Goal: Find specific page/section: Find specific page/section

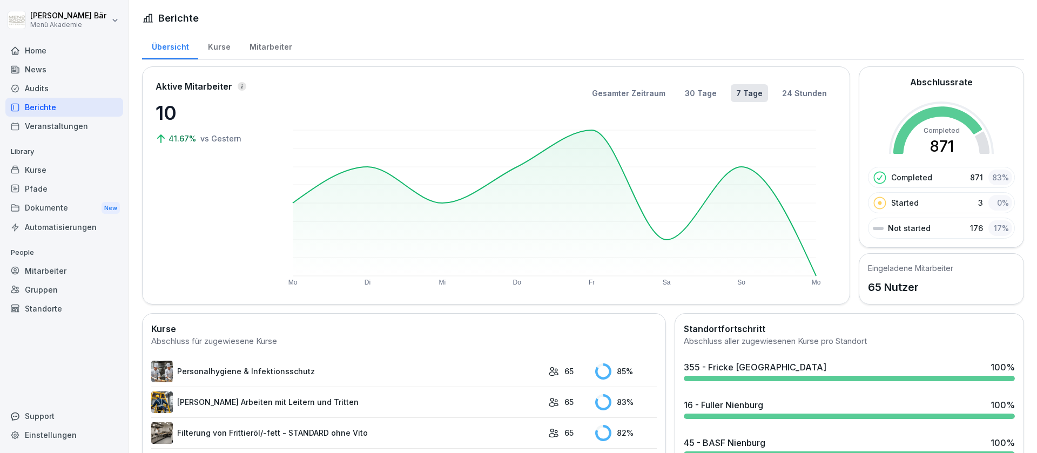
click at [255, 52] on div "Mitarbeiter" at bounding box center [271, 46] width 62 height 28
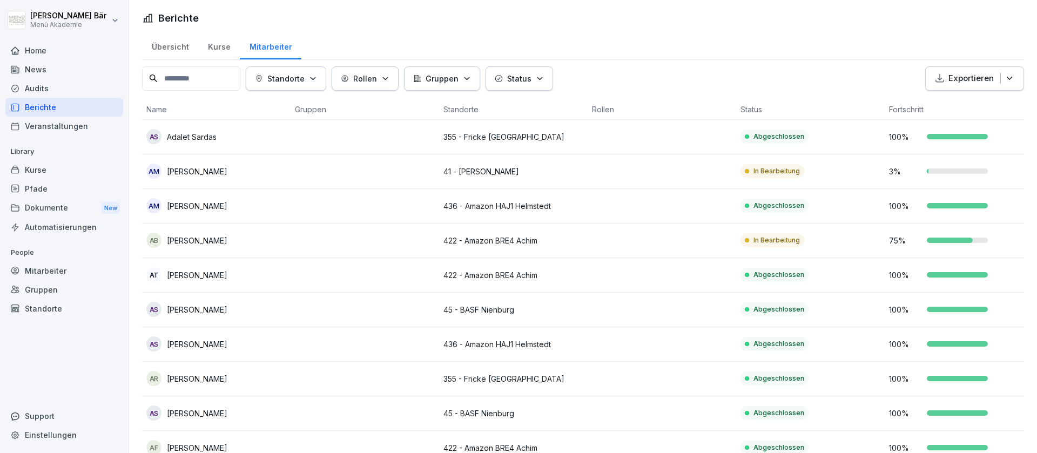
click at [317, 82] on icon "button" at bounding box center [313, 79] width 8 height 8
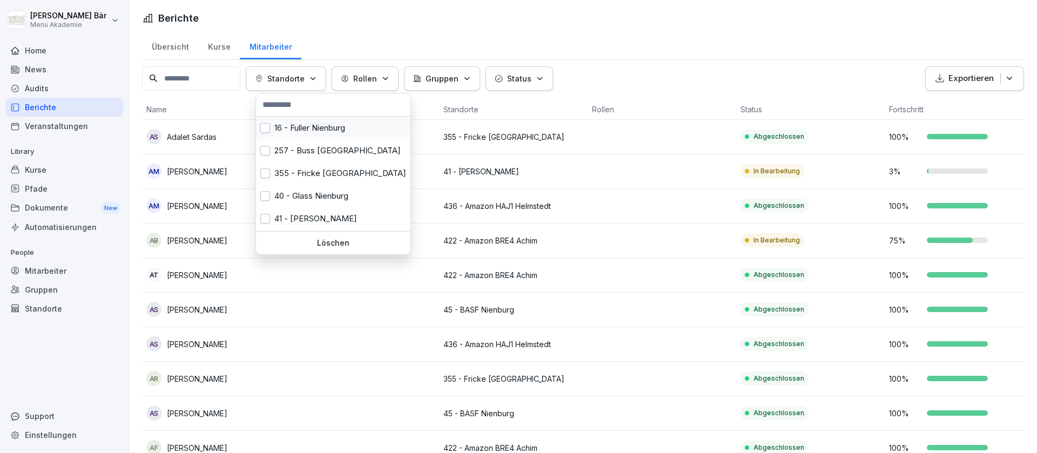
click at [307, 131] on div "16 - Fuller Nienburg" at bounding box center [333, 128] width 154 height 23
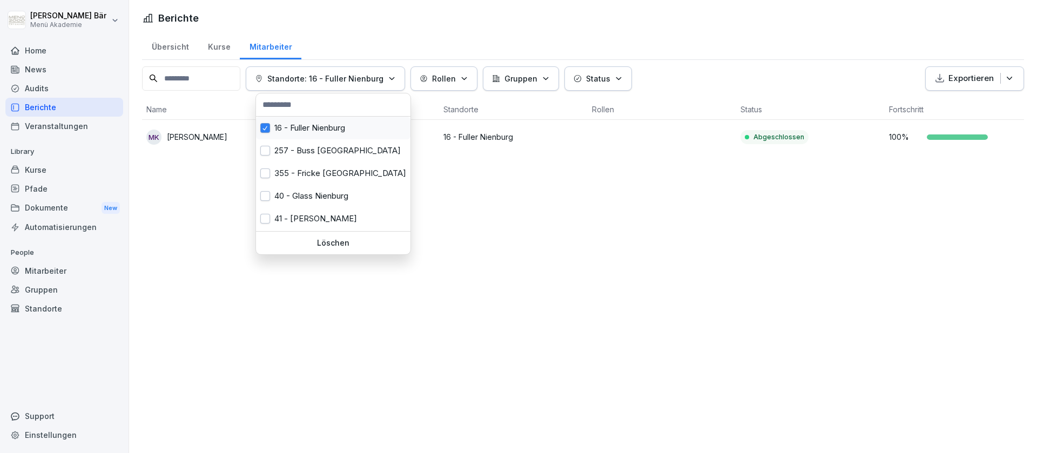
click at [307, 131] on div "16 - Fuller Nienburg" at bounding box center [333, 128] width 154 height 23
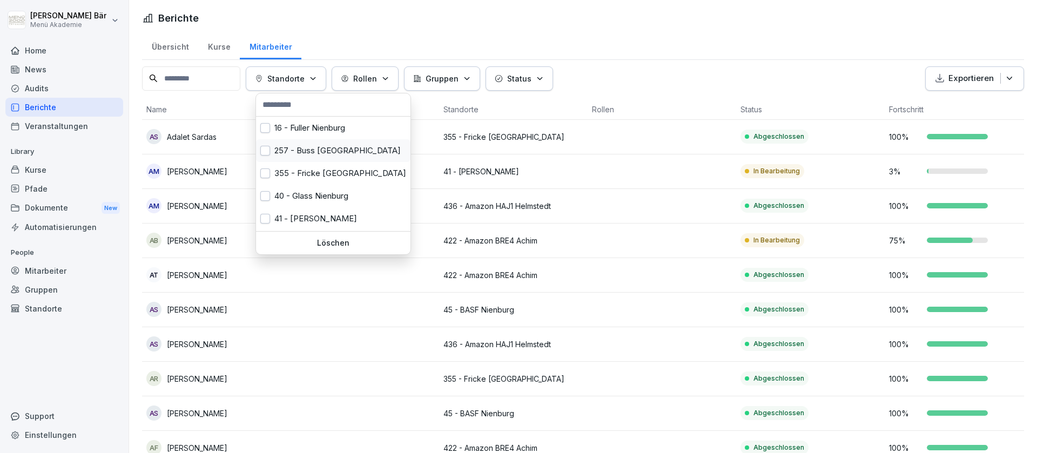
click at [310, 159] on div "257 - Buss [GEOGRAPHIC_DATA]" at bounding box center [333, 150] width 154 height 23
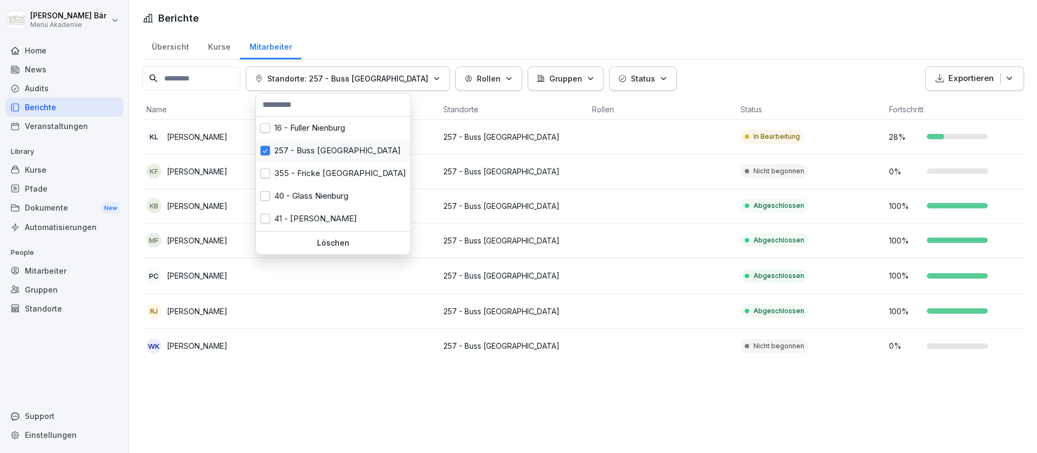
click at [310, 159] on div "257 - Buss [GEOGRAPHIC_DATA]" at bounding box center [333, 150] width 154 height 23
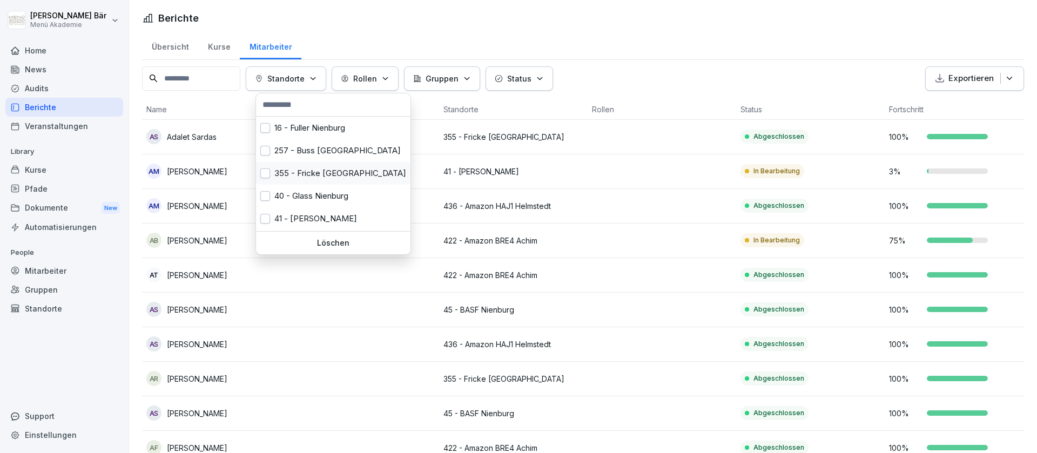
click at [314, 167] on div "355 - Fricke [GEOGRAPHIC_DATA]" at bounding box center [333, 173] width 154 height 23
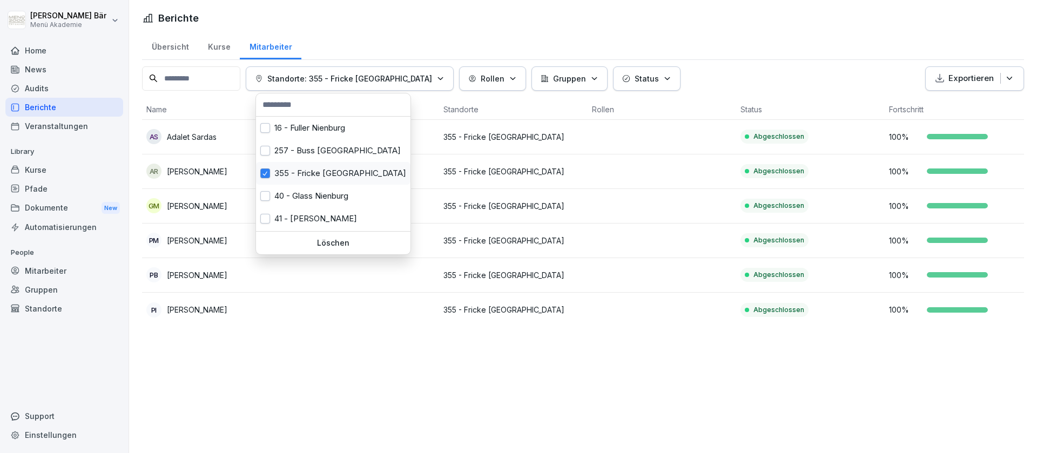
click at [314, 167] on div "355 - Fricke [GEOGRAPHIC_DATA]" at bounding box center [333, 173] width 154 height 23
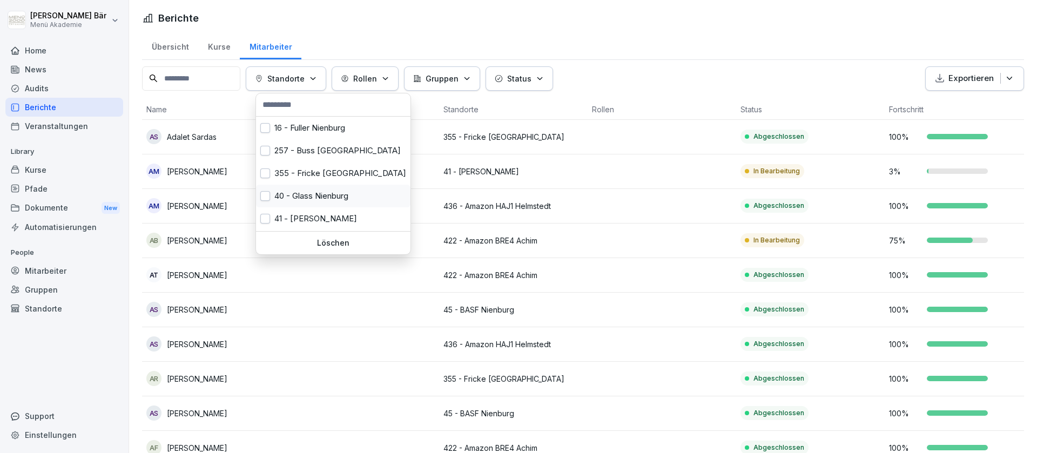
click at [314, 200] on div "40 - Glass Nienburg" at bounding box center [333, 196] width 154 height 23
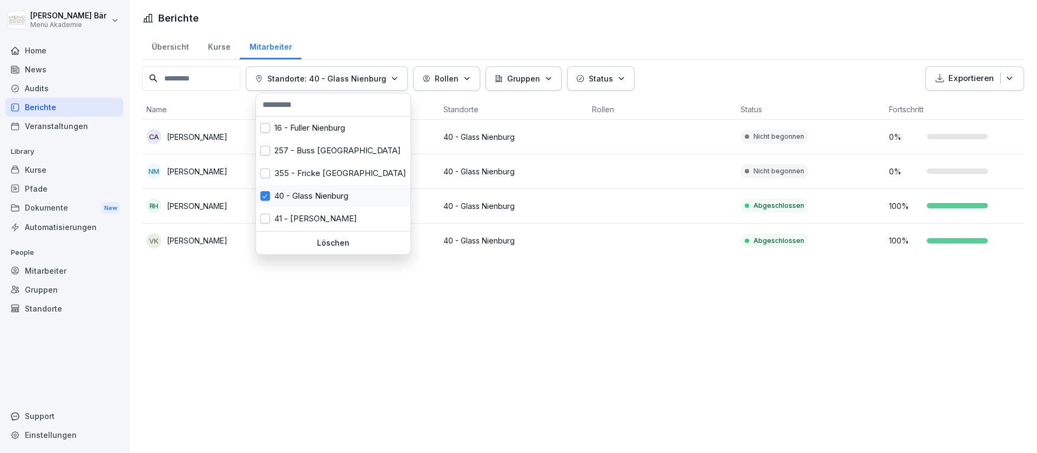
click at [314, 200] on div "40 - Glass Nienburg" at bounding box center [333, 196] width 154 height 23
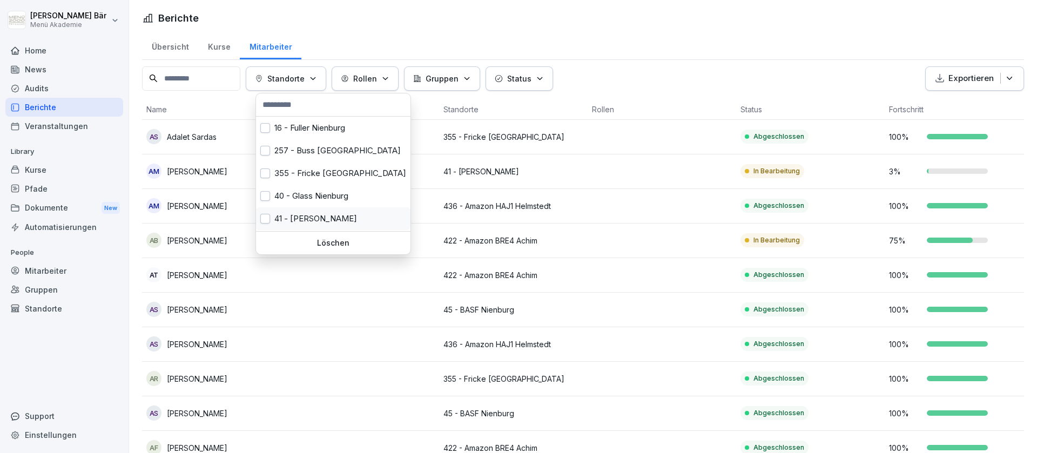
click at [317, 221] on div "41 - [PERSON_NAME]" at bounding box center [333, 218] width 154 height 23
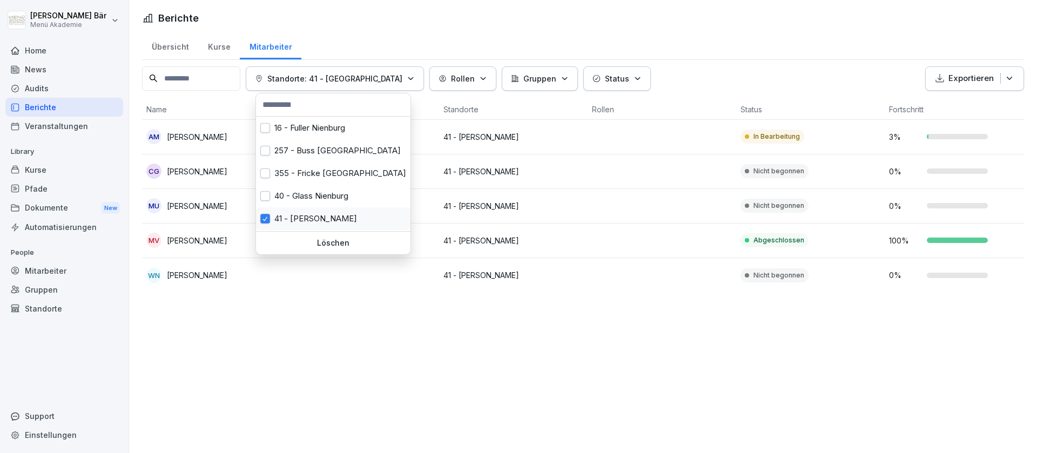
click at [317, 221] on div "41 - [PERSON_NAME]" at bounding box center [333, 218] width 154 height 23
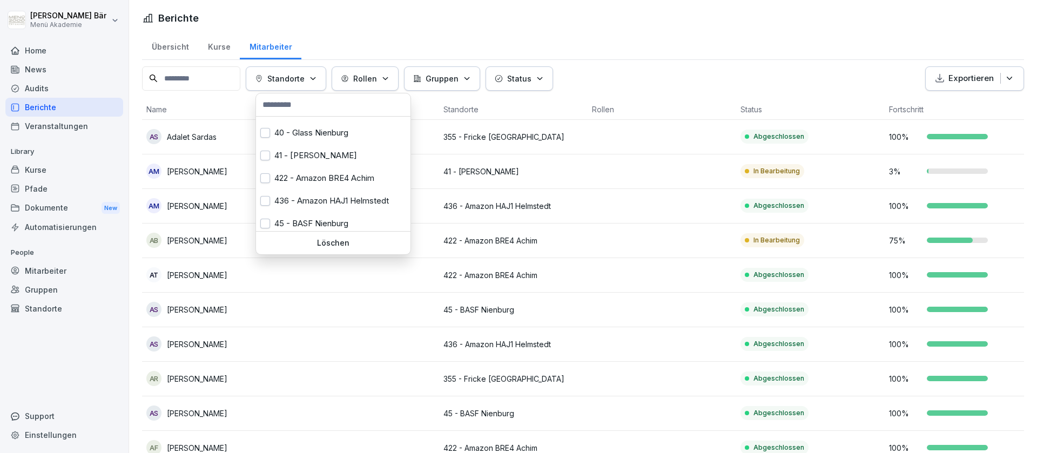
scroll to position [65, 0]
click at [349, 177] on div "422 - Amazon BRE4 Achim" at bounding box center [333, 176] width 154 height 23
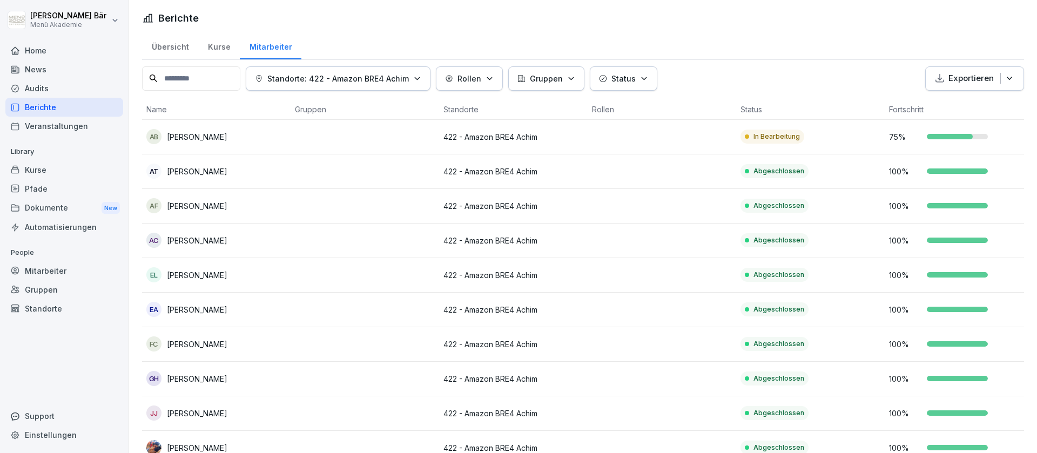
click at [645, 218] on html "Julius Bär Menü Akademie Home News Audits Berichte Veranstaltungen Library Kurs…" at bounding box center [518, 226] width 1037 height 453
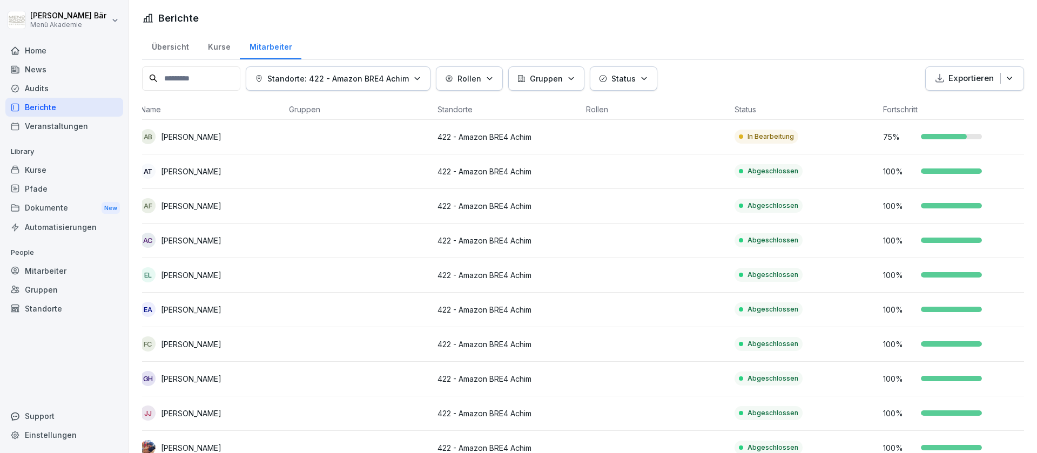
click at [415, 96] on div "Standorte: 422 - Amazon BRE4 Achim Rollen Gruppen Status Exportieren Name Grupp…" at bounding box center [583, 438] width 882 height 745
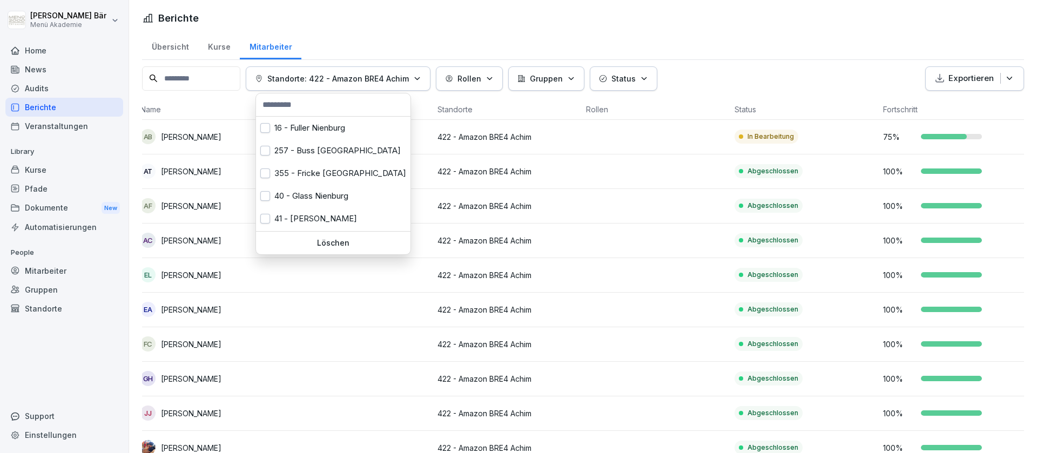
scroll to position [0, 6]
click at [430, 72] on button "Standorte: 422 - Amazon BRE4 Achim" at bounding box center [338, 78] width 185 height 24
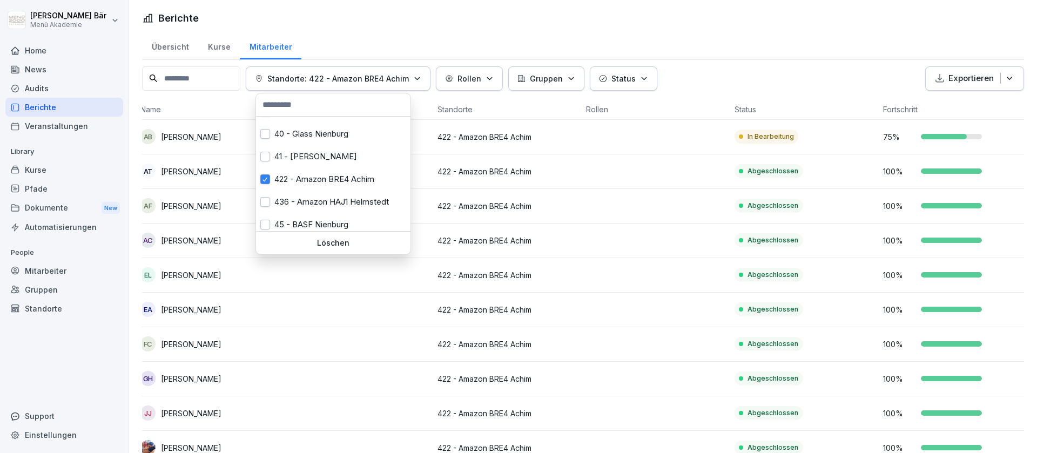
scroll to position [65, 0]
click at [372, 184] on div "422 - Amazon BRE4 Achim" at bounding box center [333, 176] width 154 height 23
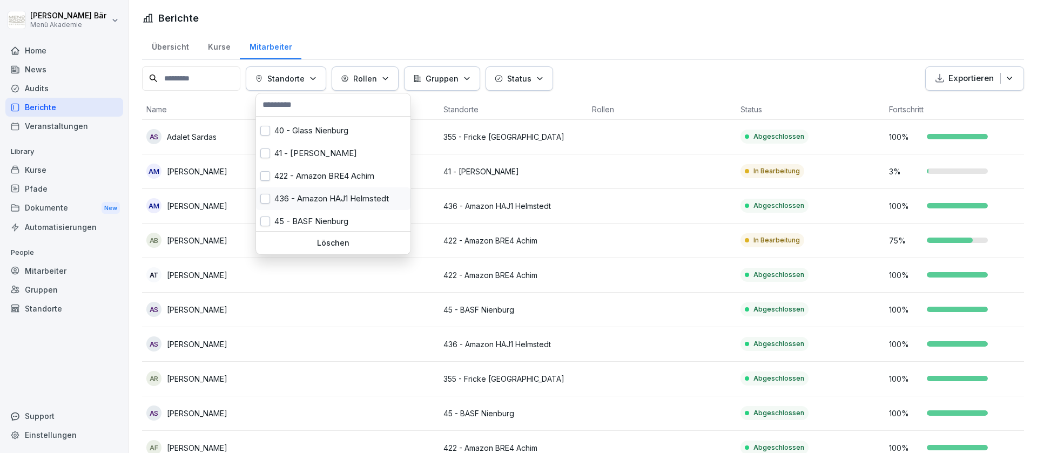
click at [363, 197] on div "436 - Amazon HAJ1 Helmstedt" at bounding box center [333, 198] width 154 height 23
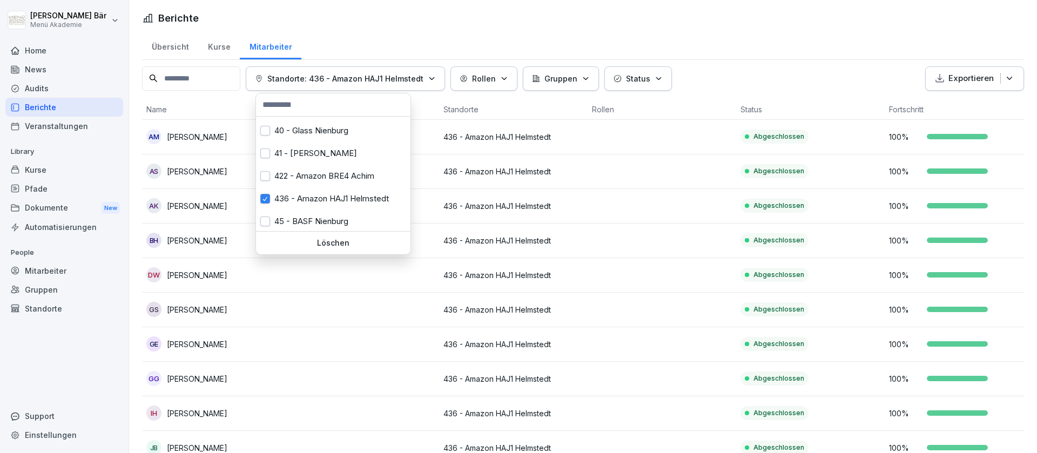
click at [733, 254] on html "[PERSON_NAME] Menü Akademie Home News Audits Berichte Veranstaltungen Library K…" at bounding box center [518, 226] width 1037 height 453
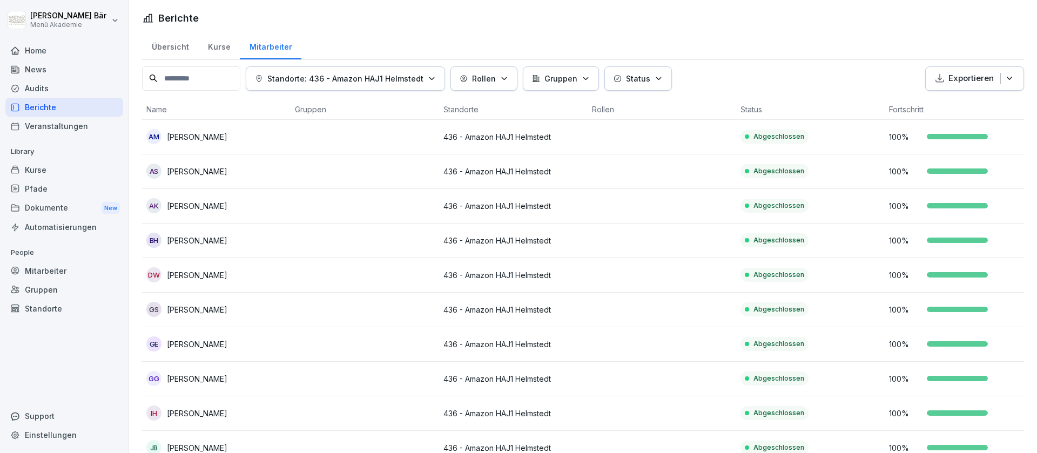
click at [365, 82] on p "Standorte: 436 - Amazon HAJ1 Helmstedt" at bounding box center [345, 78] width 156 height 11
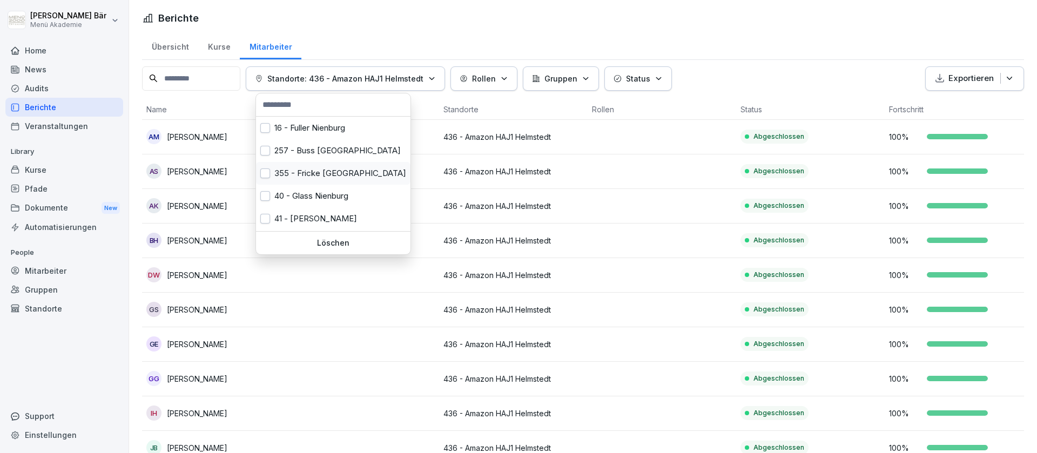
scroll to position [68, 0]
click at [327, 192] on div "436 - Amazon HAJ1 Helmstedt" at bounding box center [333, 197] width 154 height 23
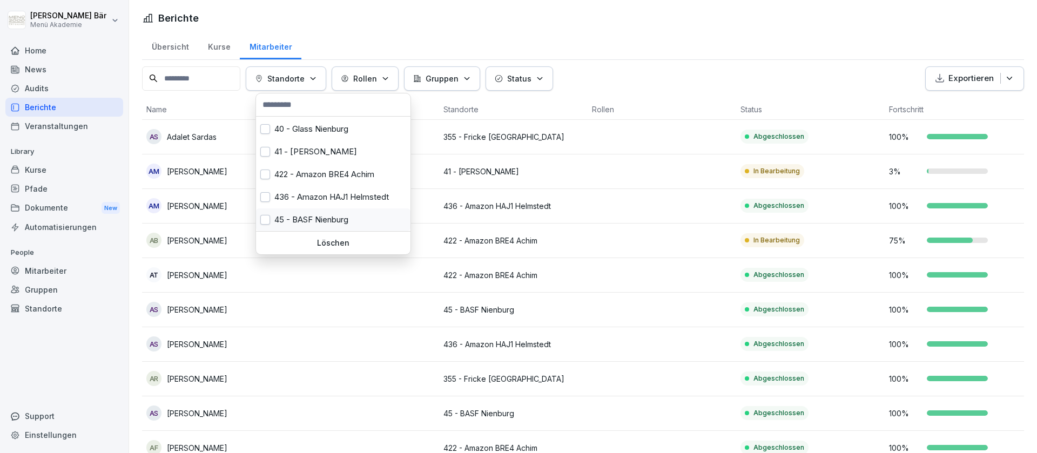
click at [321, 220] on div "45 - BASF Nienburg" at bounding box center [333, 219] width 154 height 23
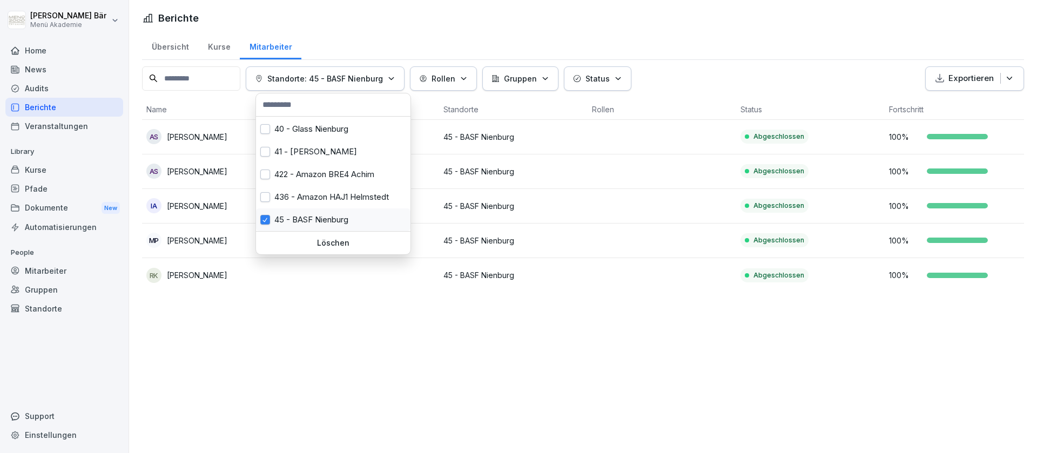
click at [321, 219] on div "45 - BASF Nienburg" at bounding box center [333, 219] width 154 height 23
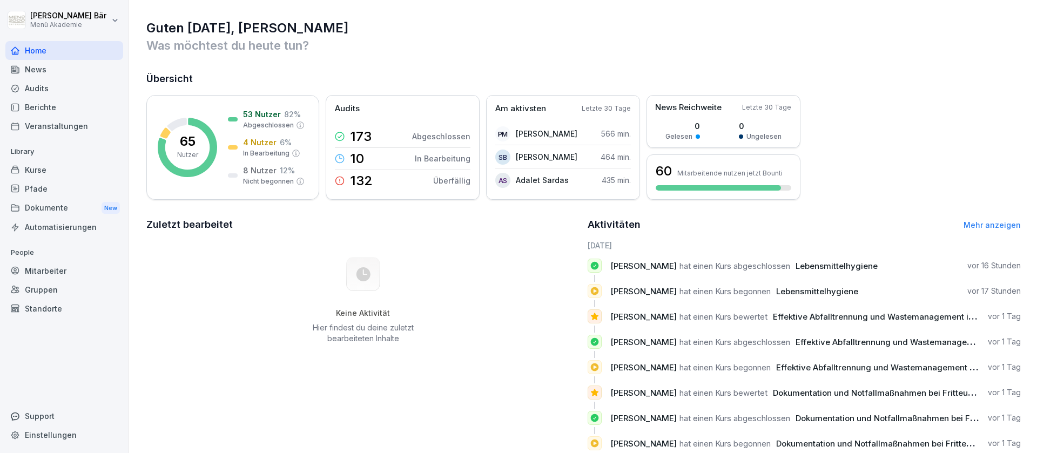
click at [83, 105] on div "Berichte" at bounding box center [64, 107] width 118 height 19
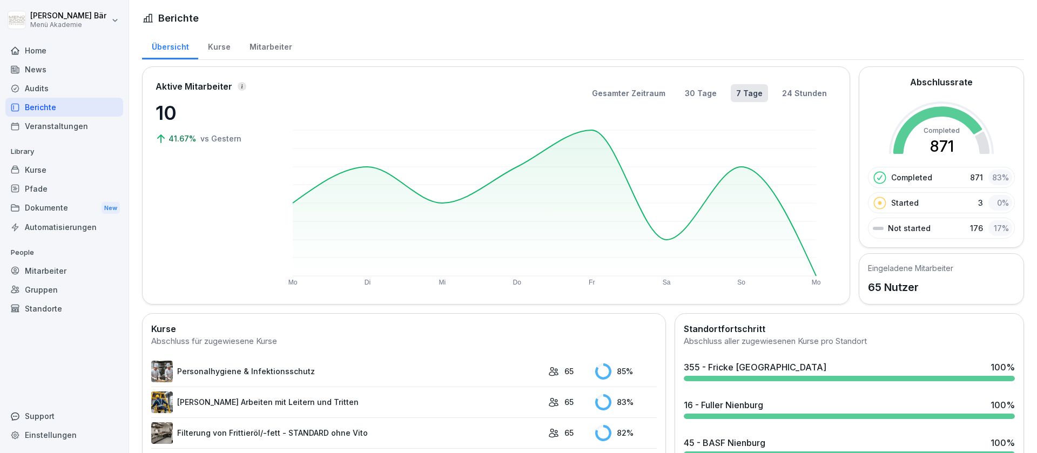
click at [250, 47] on div "Mitarbeiter" at bounding box center [271, 46] width 62 height 28
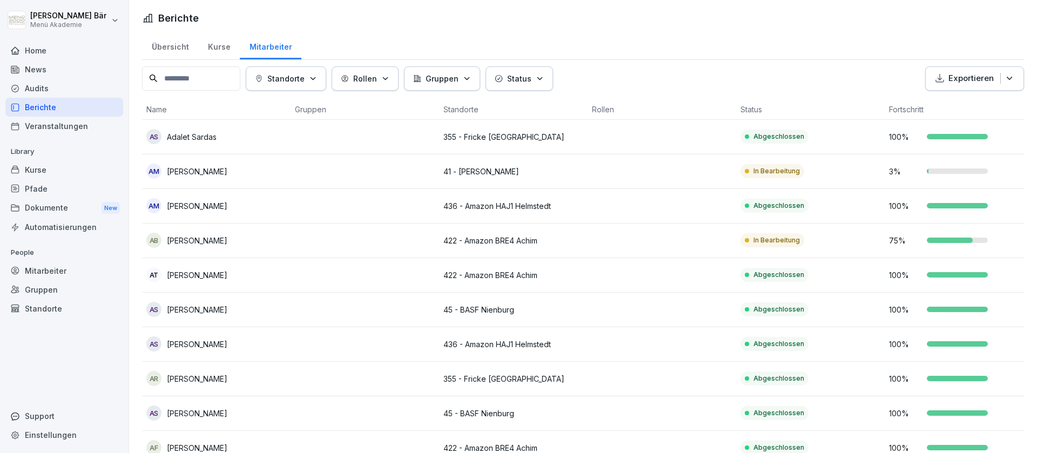
click at [281, 89] on button "Standorte" at bounding box center [286, 78] width 80 height 24
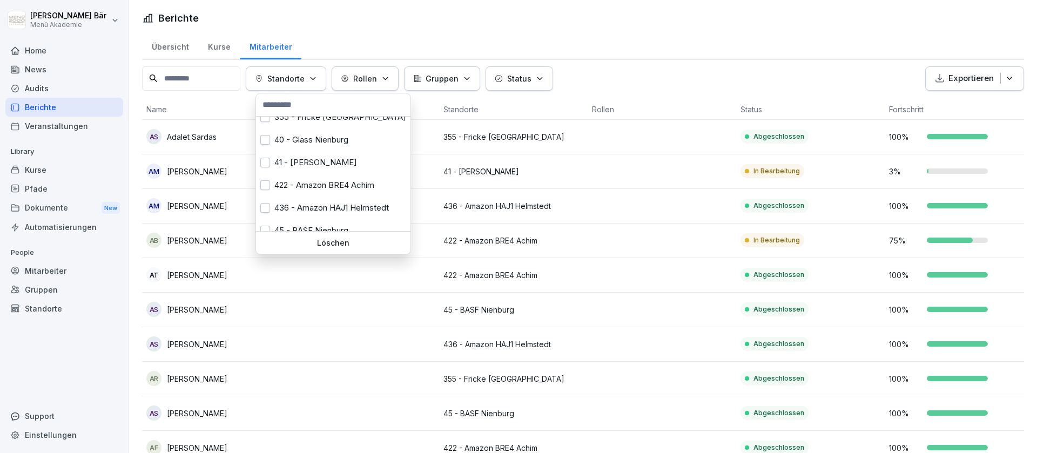
scroll to position [68, 0]
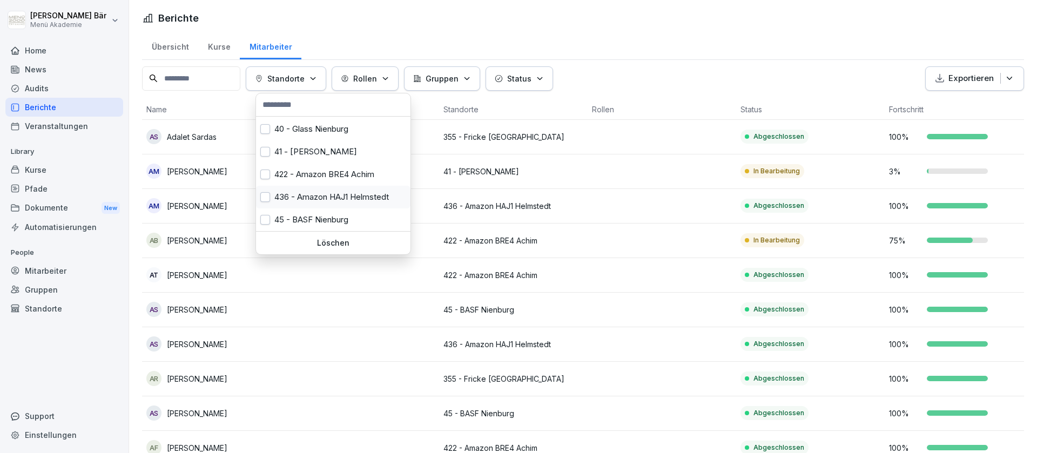
click at [308, 194] on div "436 - Amazon HAJ1 Helmstedt" at bounding box center [333, 197] width 154 height 23
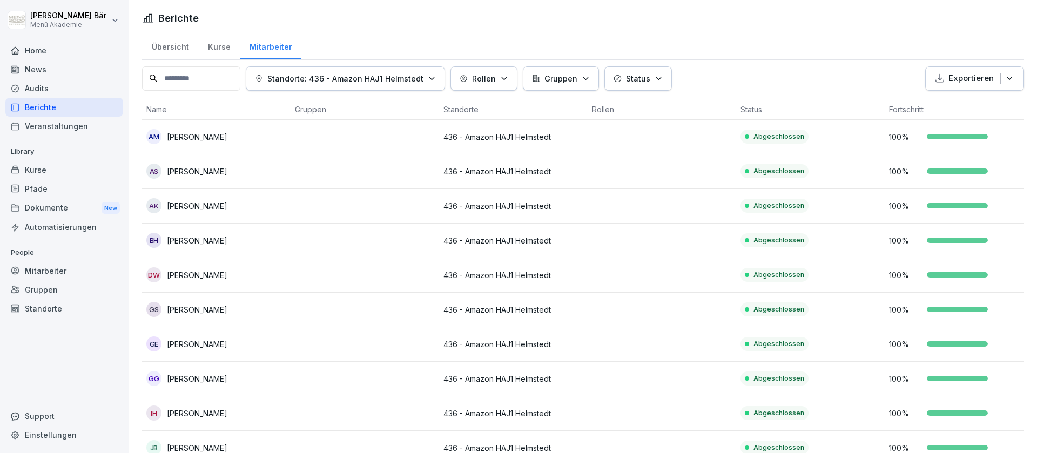
click at [787, 70] on html "[PERSON_NAME] Menü Akademie Home News Audits Berichte Veranstaltungen Library K…" at bounding box center [518, 226] width 1037 height 453
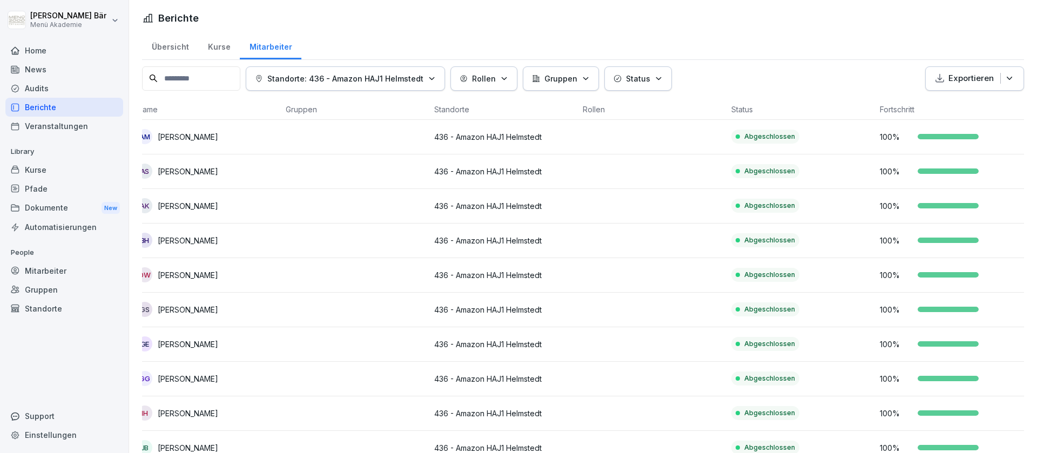
drag, startPoint x: 1015, startPoint y: 182, endPoint x: 968, endPoint y: 152, distance: 56.1
click at [968, 152] on tbody "AM [PERSON_NAME] 436 - Amazon HAJ1 Helmstedt Abgeschlossen 100 % AS [PERSON_NAM…" at bounding box center [578, 379] width 891 height 519
click at [818, 89] on div "Standorte: 436 - Amazon HAJ1 Helmstedt Rollen Gruppen Status Exportieren" at bounding box center [583, 78] width 882 height 24
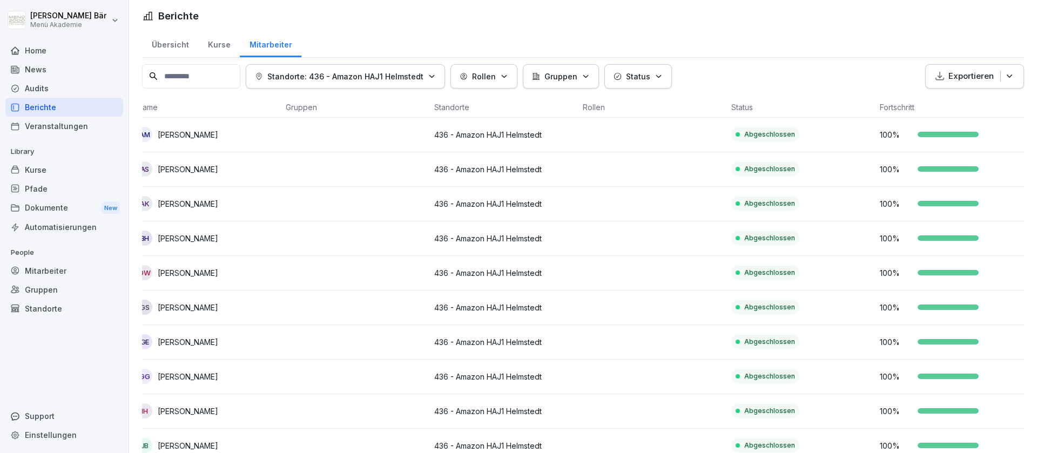
scroll to position [0, 0]
